Goal: Communication & Community: Answer question/provide support

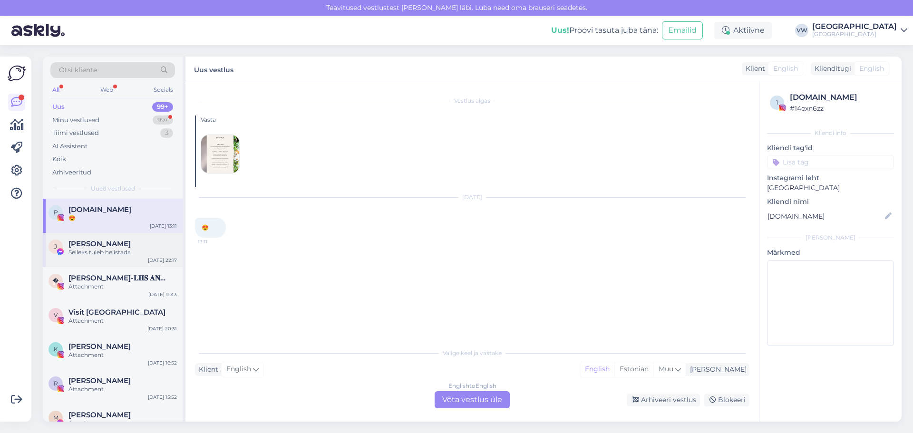
click at [116, 258] on div "J [PERSON_NAME] Selleks tuleb helistada [DATE] 22:17" at bounding box center [113, 250] width 140 height 34
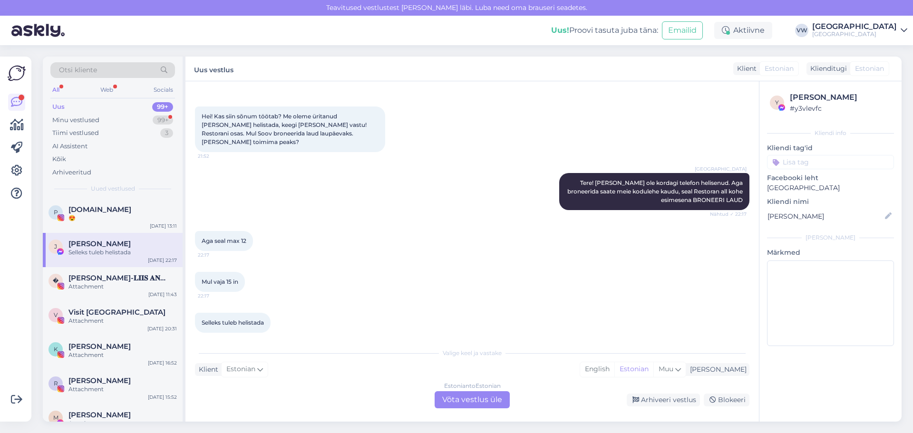
drag, startPoint x: 117, startPoint y: 282, endPoint x: 117, endPoint y: 253, distance: 29.5
click at [117, 281] on div "[PERSON_NAME]-𝐋𝐈𝐈𝐒 𝐀𝐍𝐍𝐔𝐒 Attachment" at bounding box center [122, 282] width 108 height 17
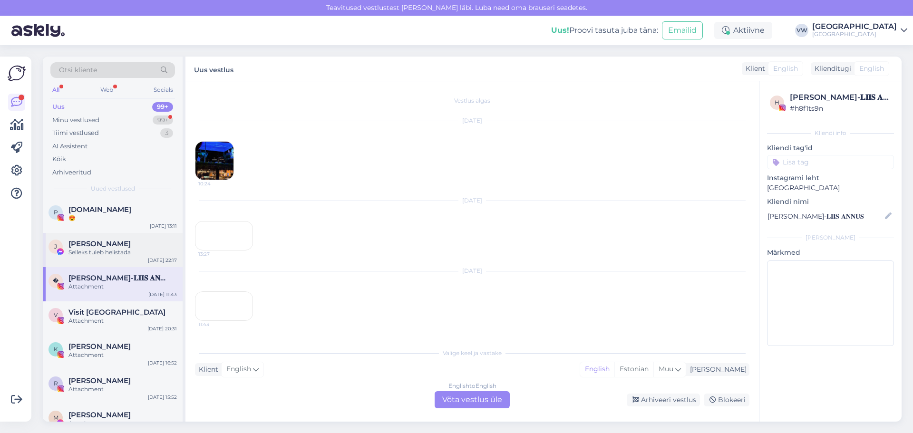
click at [117, 246] on span "[PERSON_NAME]" at bounding box center [99, 244] width 62 height 9
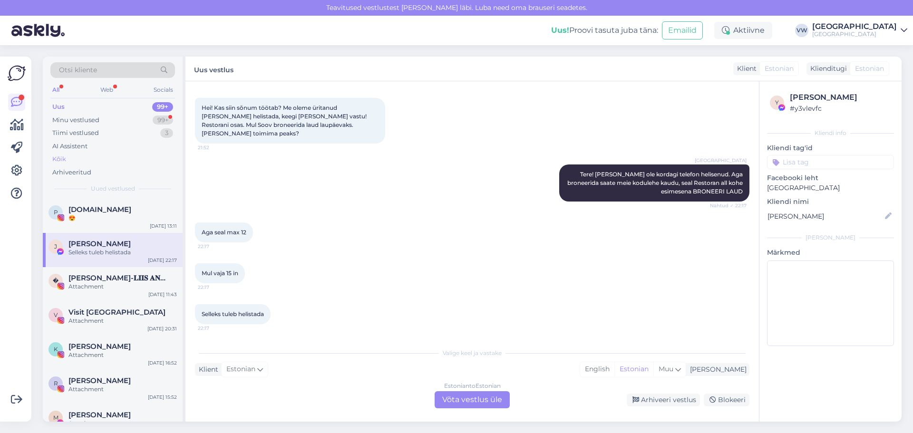
scroll to position [35, 0]
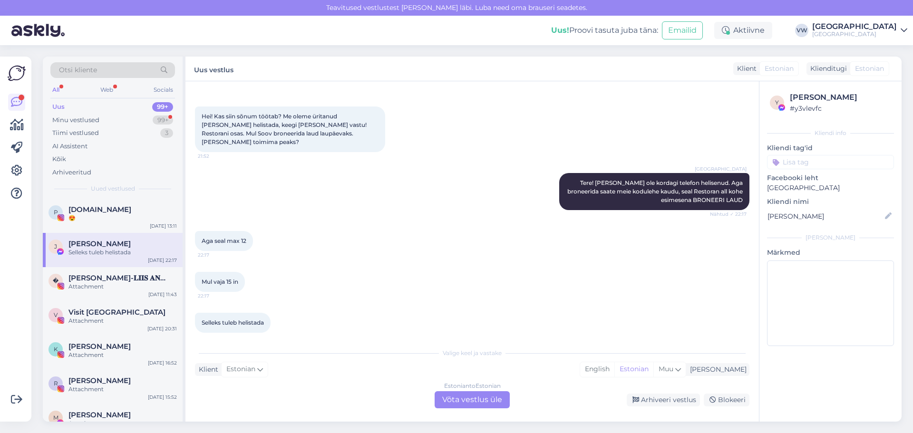
click at [134, 113] on div "Uus 99+" at bounding box center [112, 106] width 125 height 13
click at [163, 115] on div "Minu vestlused 99+" at bounding box center [112, 120] width 125 height 13
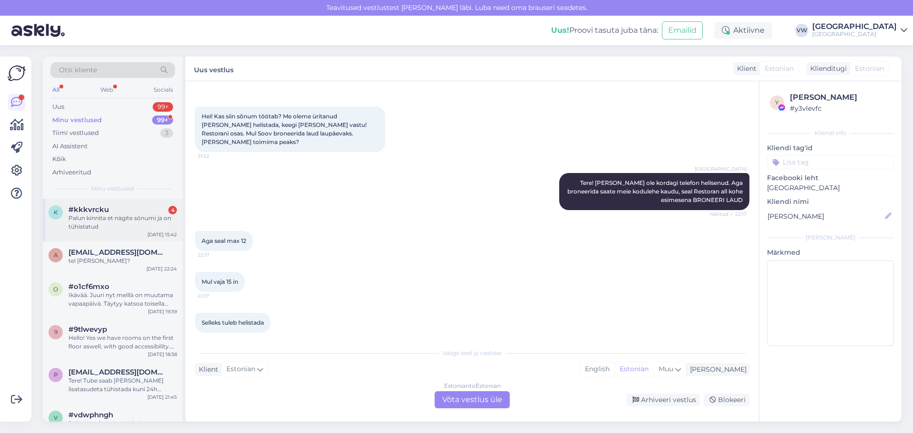
click at [129, 230] on div "Palun kinnita et nägite sõnumi ja on tühistatud" at bounding box center [122, 222] width 108 height 17
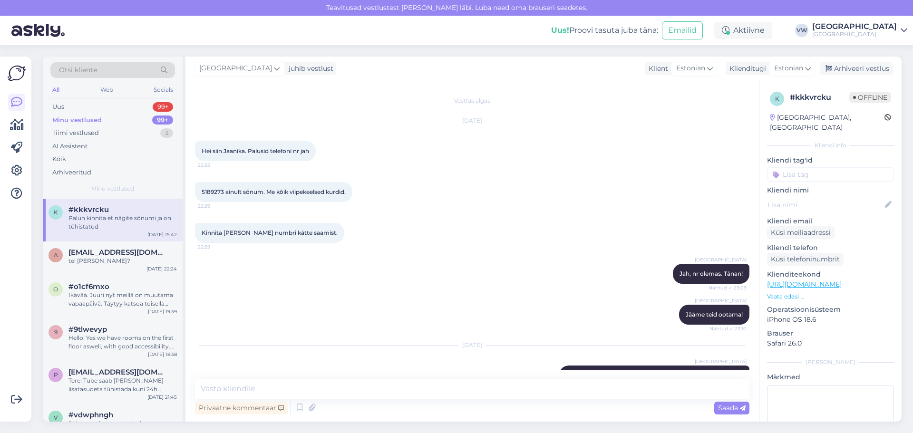
scroll to position [266, 0]
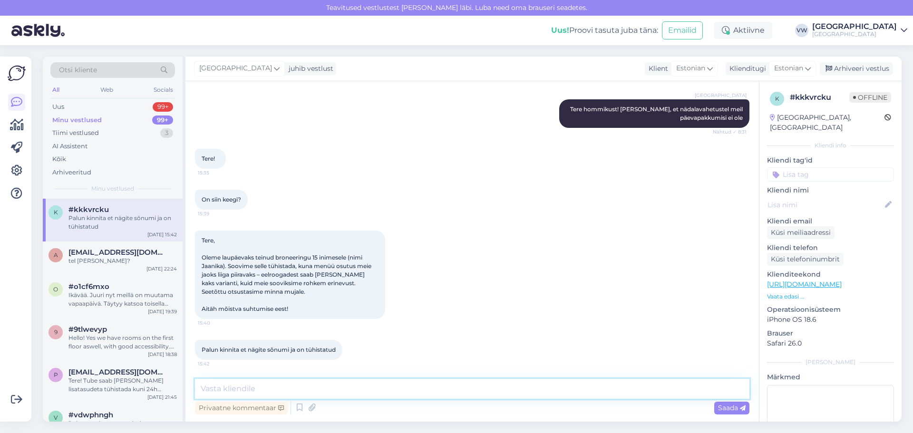
click at [335, 390] on textarea at bounding box center [472, 389] width 554 height 20
type textarea "Jah, broneering tühistatud."
click at [727, 410] on span "Saada" at bounding box center [732, 408] width 28 height 9
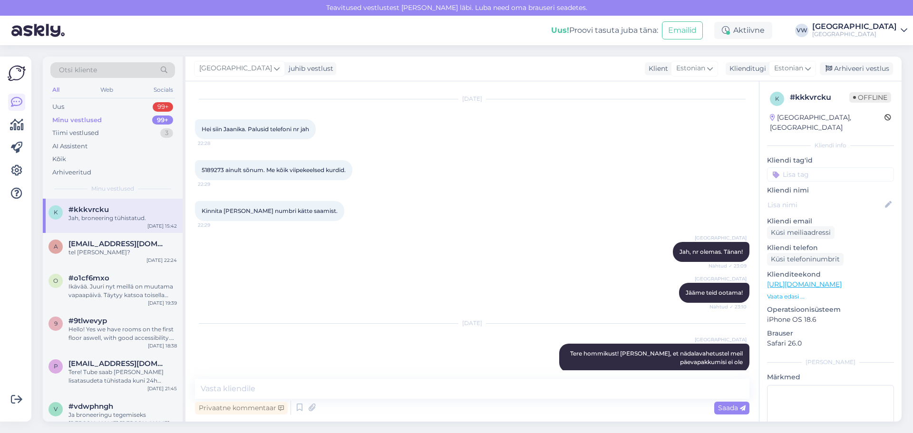
scroll to position [0, 0]
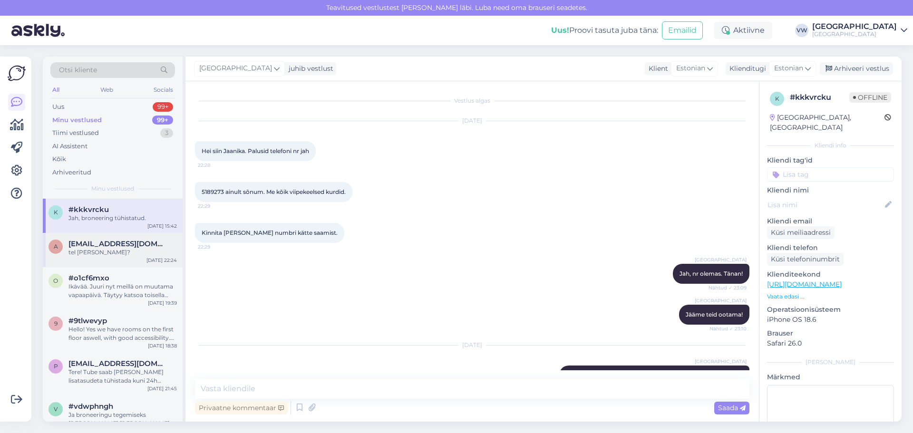
click at [135, 243] on span "[EMAIL_ADDRESS][DOMAIN_NAME]" at bounding box center [117, 244] width 99 height 9
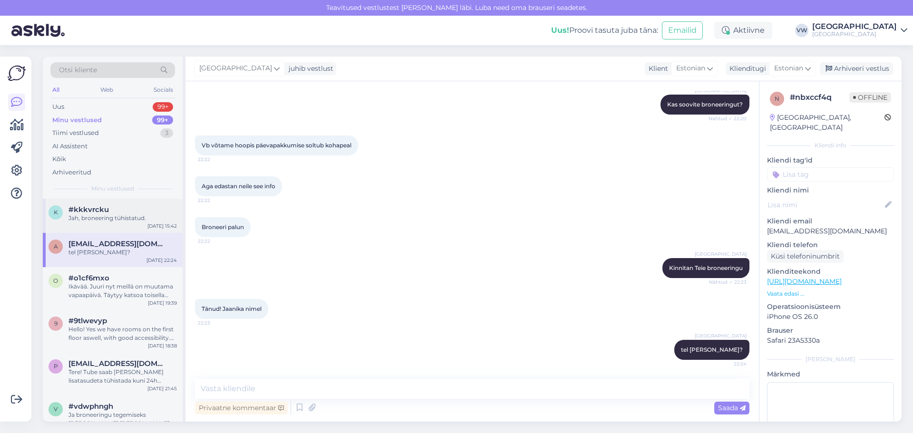
click at [146, 223] on div "k #kkkvrcku Jah, broneering tühistatud. [DATE] 15:42" at bounding box center [113, 216] width 140 height 34
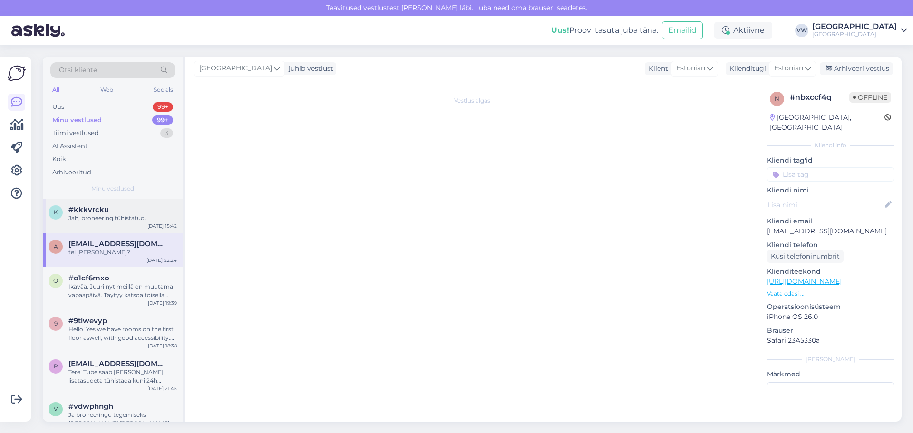
scroll to position [307, 0]
